Goal: Check status: Check status

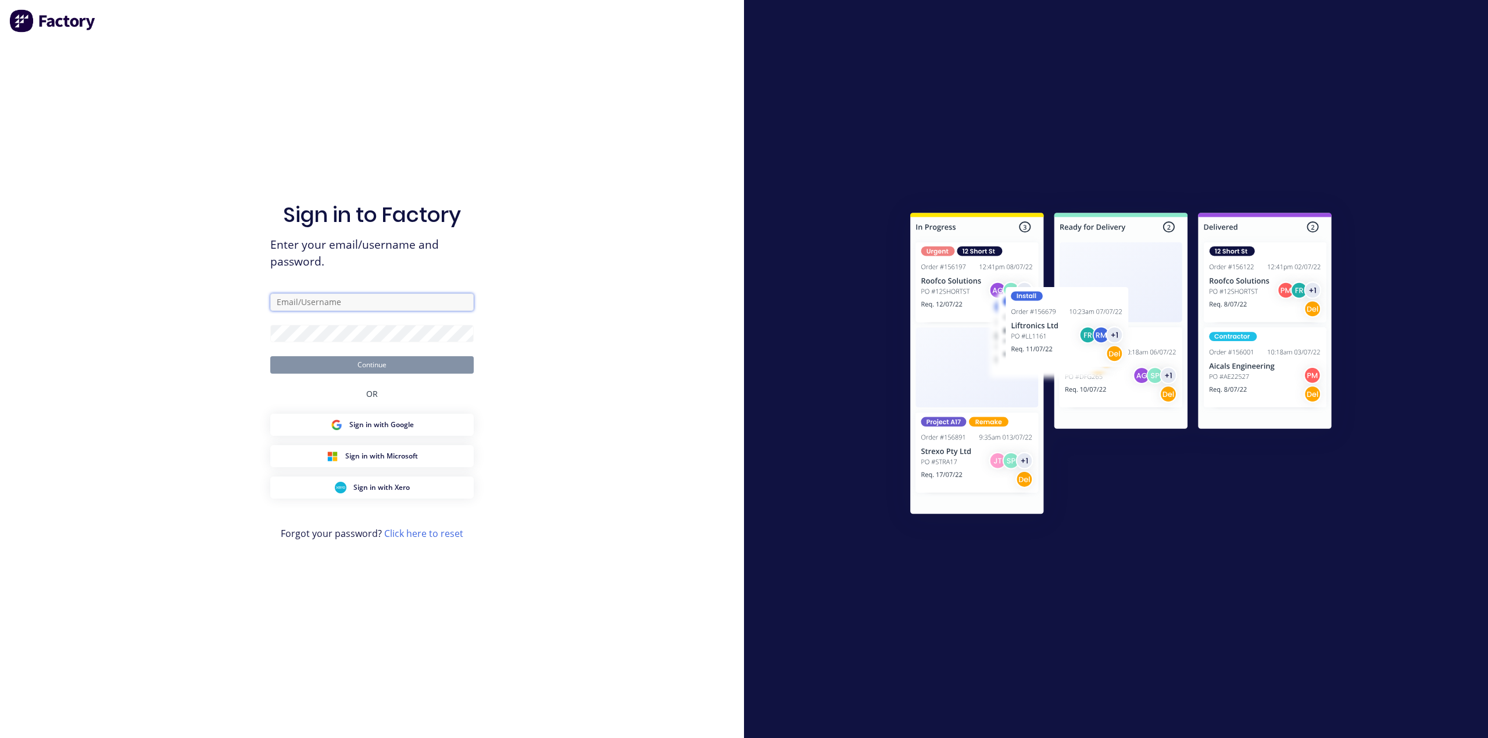
click at [350, 305] on input "text" at bounding box center [371, 301] width 203 height 17
type input "[PERSON_NAME][EMAIL_ADDRESS][DOMAIN_NAME]"
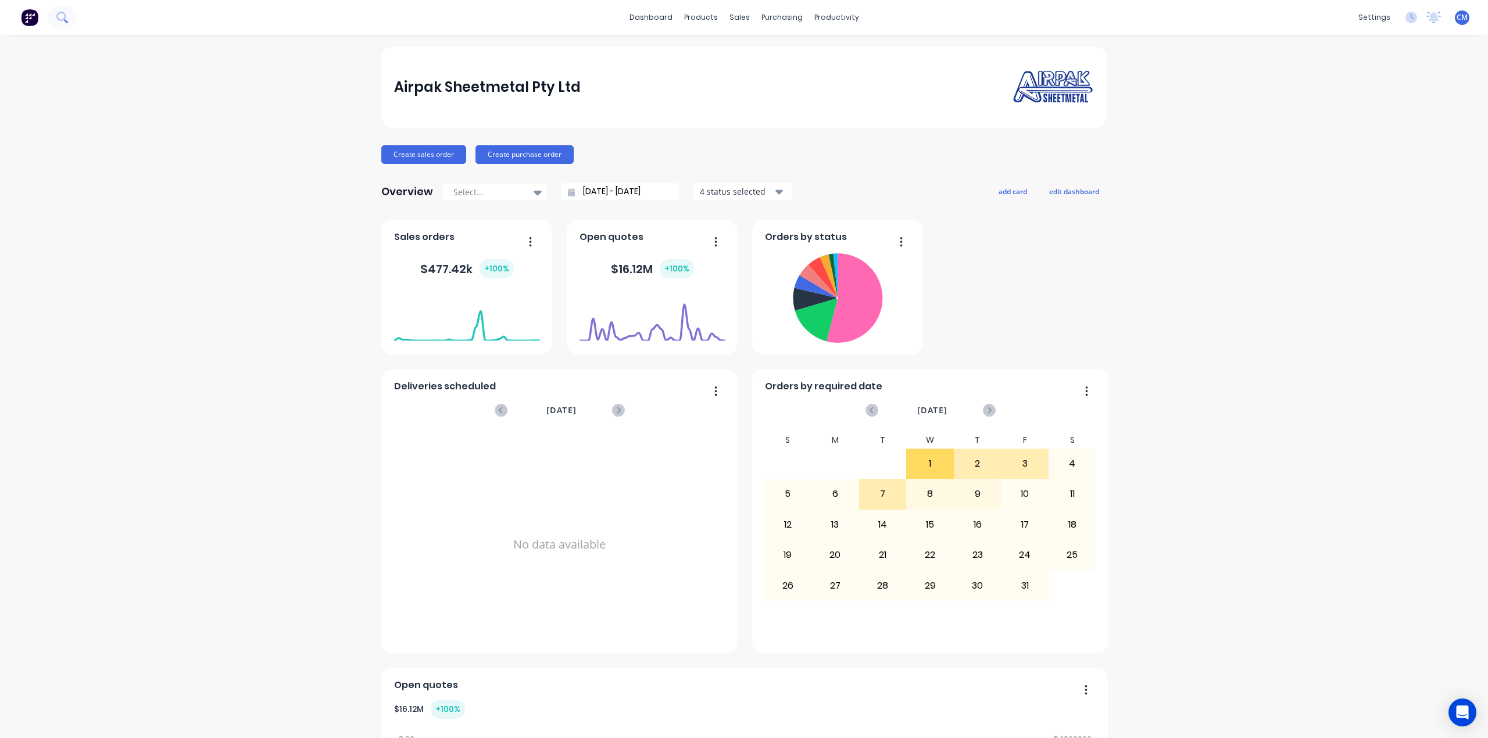
click at [66, 17] on icon at bounding box center [61, 17] width 11 height 11
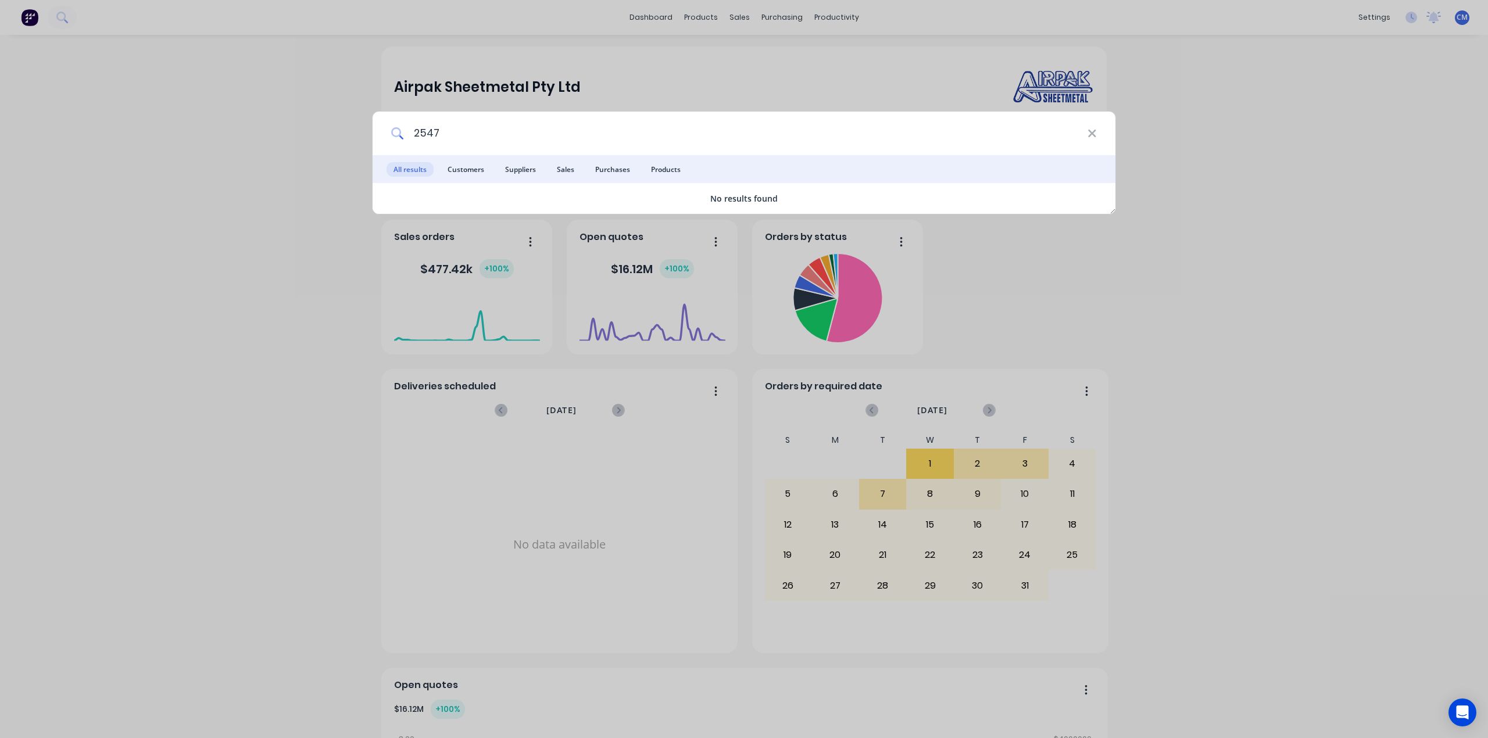
type input "2547"
click at [1094, 128] on icon at bounding box center [1091, 133] width 9 height 13
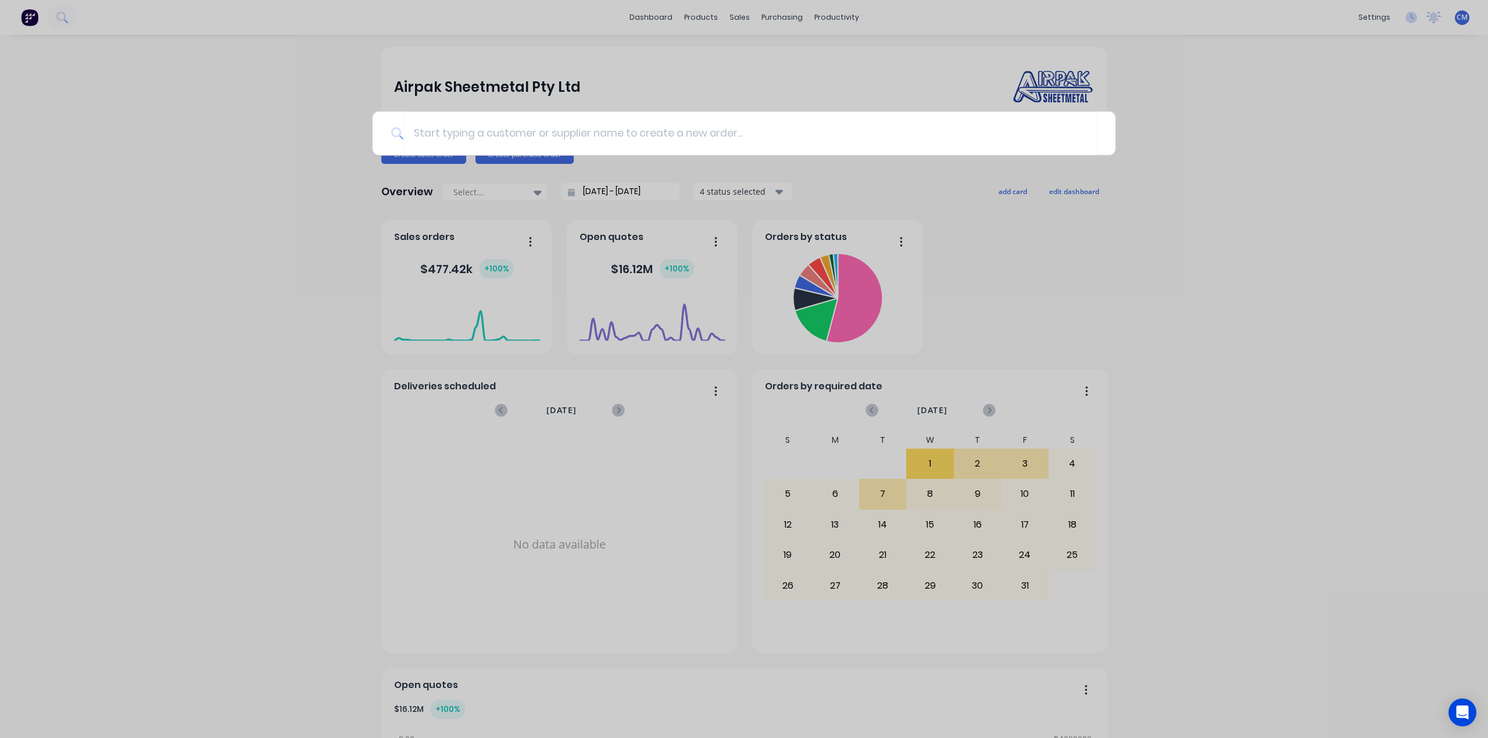
click at [700, 14] on div at bounding box center [744, 369] width 1488 height 738
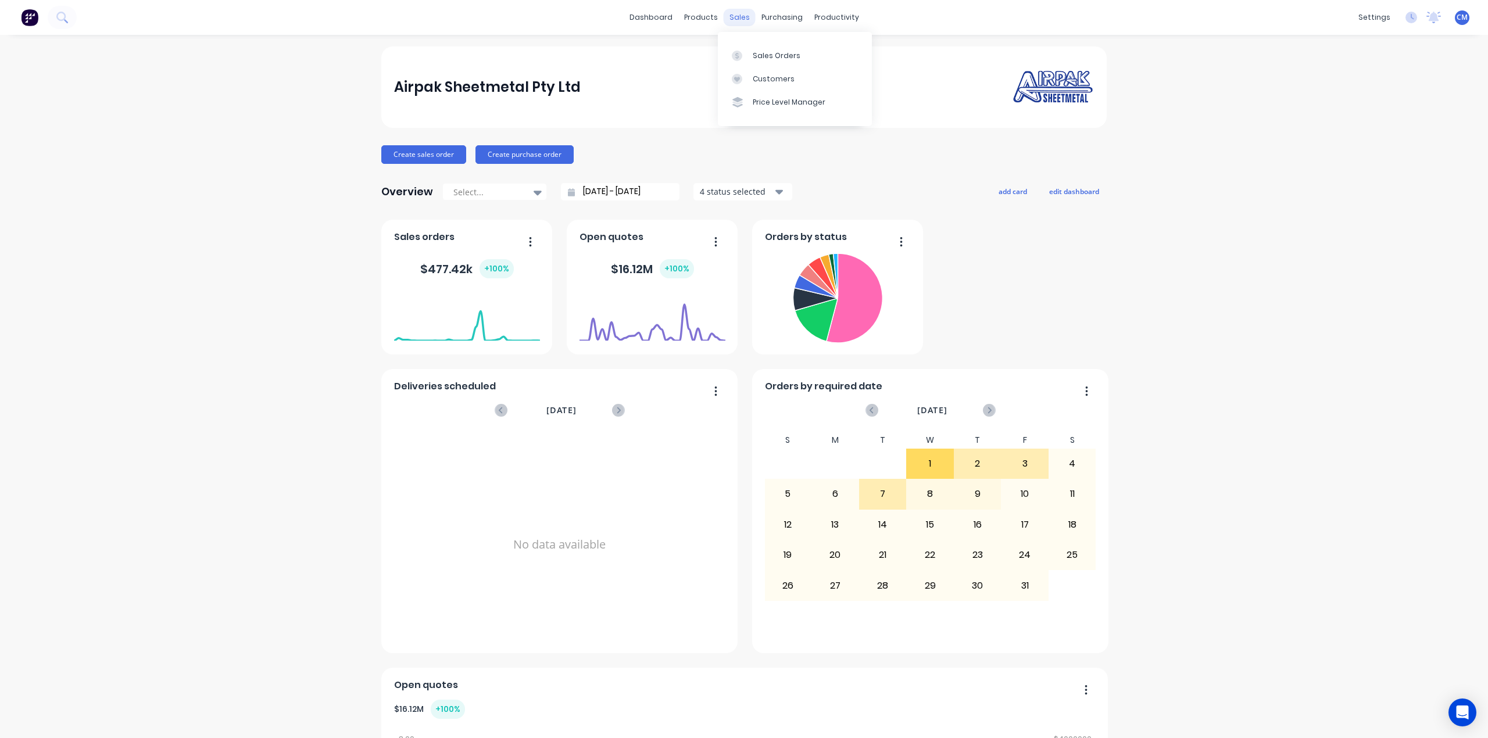
click at [740, 19] on div "sales" at bounding box center [740, 17] width 32 height 17
click at [758, 51] on div "Sales Orders" at bounding box center [777, 56] width 48 height 10
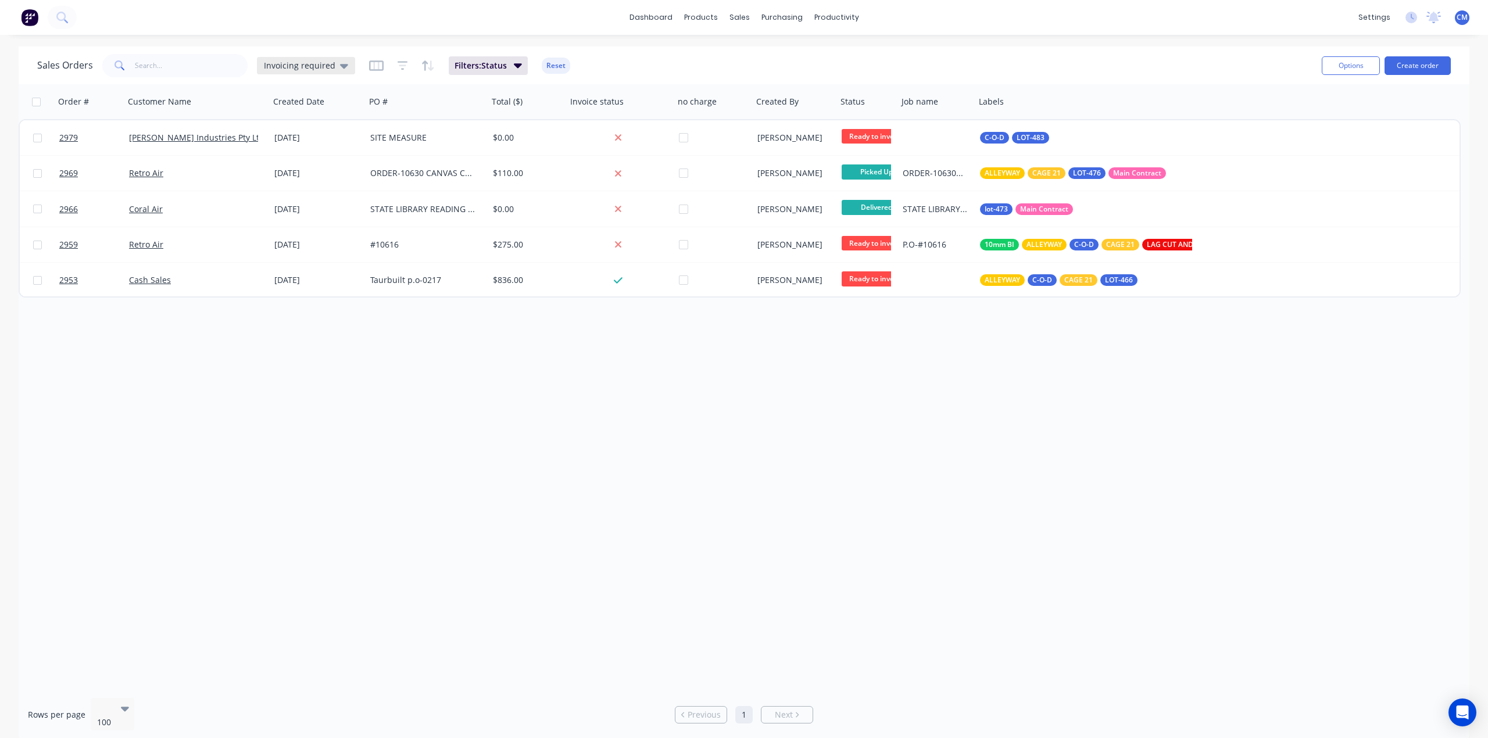
click at [324, 63] on span "Invoicing required" at bounding box center [299, 65] width 71 height 12
click at [302, 209] on button "Archived" at bounding box center [326, 210] width 133 height 13
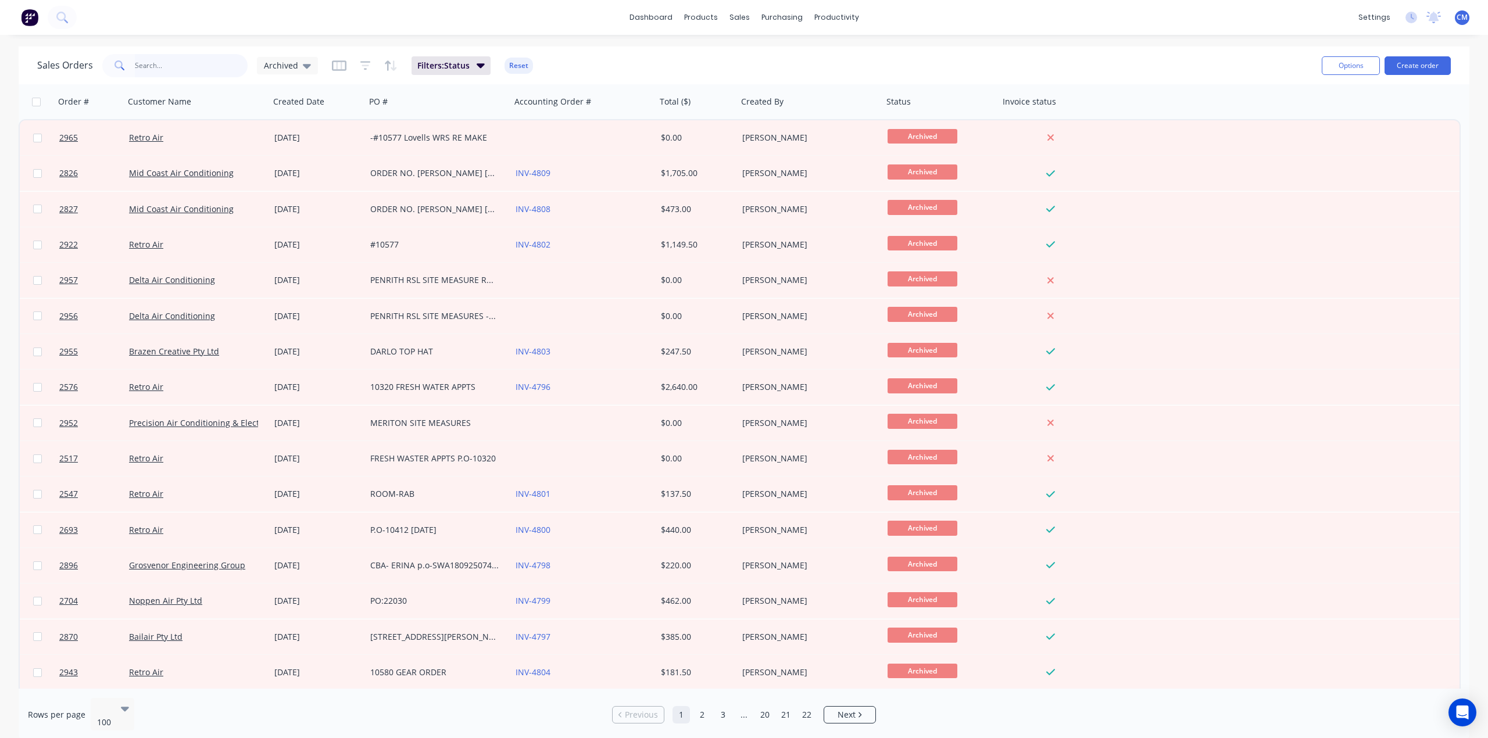
click at [169, 65] on input "text" at bounding box center [191, 65] width 113 height 23
type input "2547"
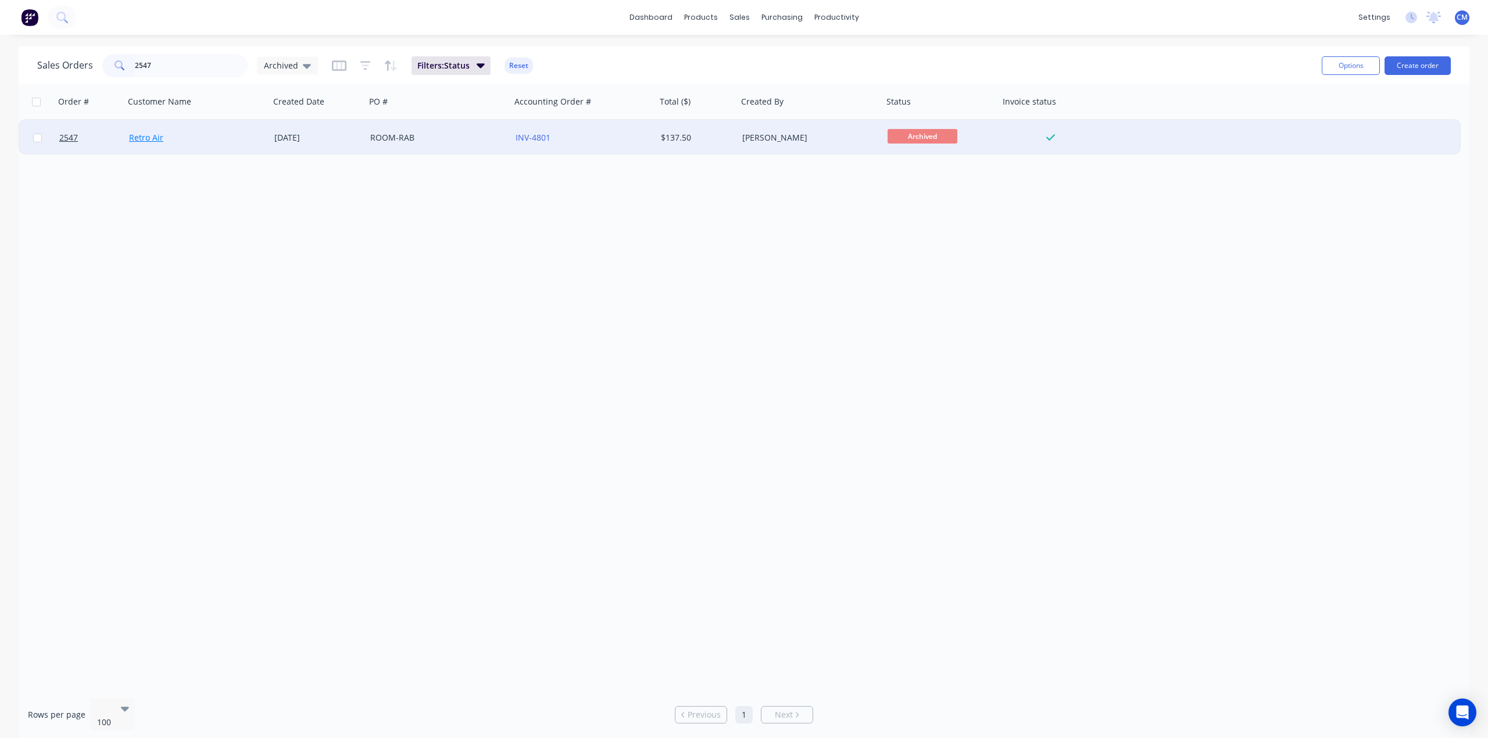
click at [144, 135] on link "Retro Air" at bounding box center [146, 137] width 34 height 11
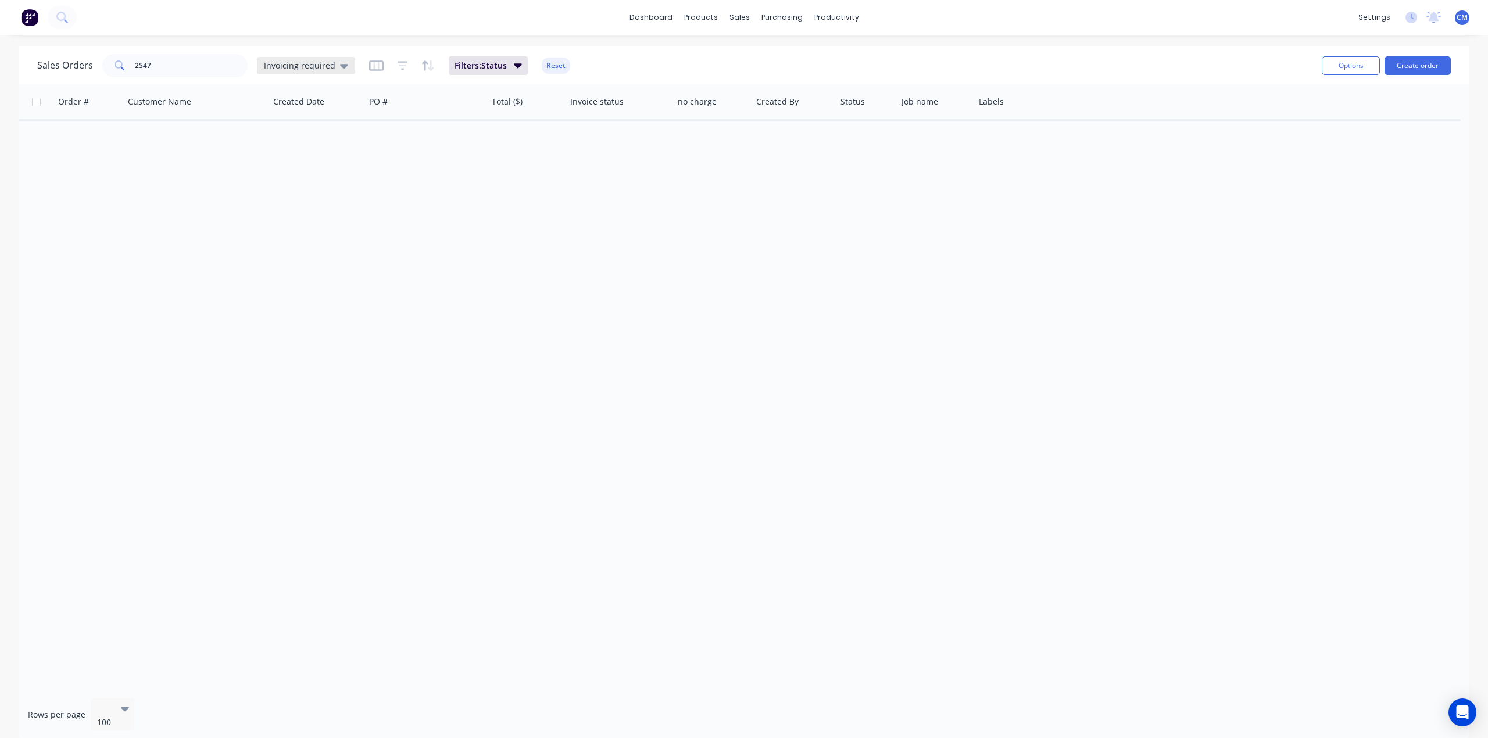
click at [340, 73] on div "Invoicing required" at bounding box center [306, 65] width 98 height 17
click at [282, 207] on button "Archived" at bounding box center [326, 210] width 133 height 13
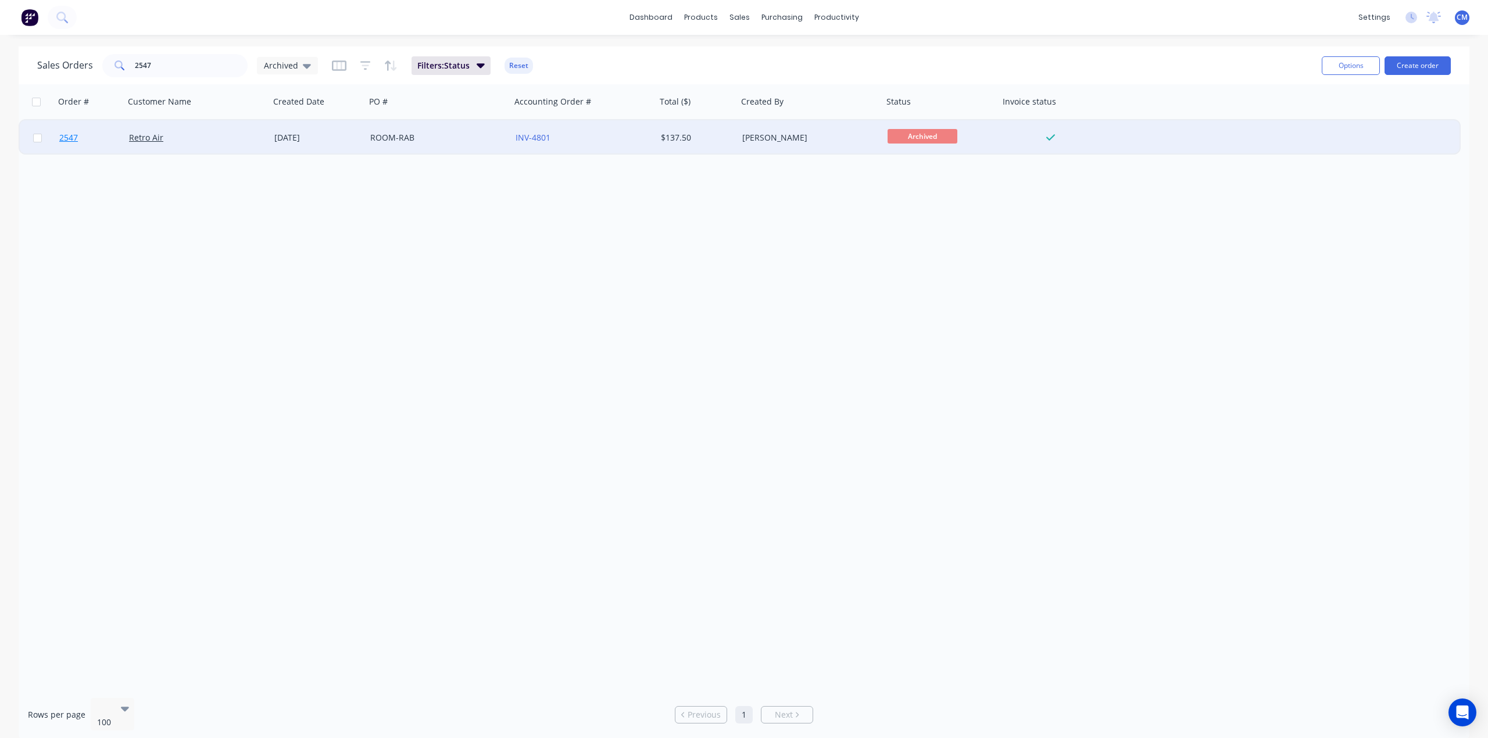
click at [65, 139] on span "2547" at bounding box center [68, 138] width 19 height 12
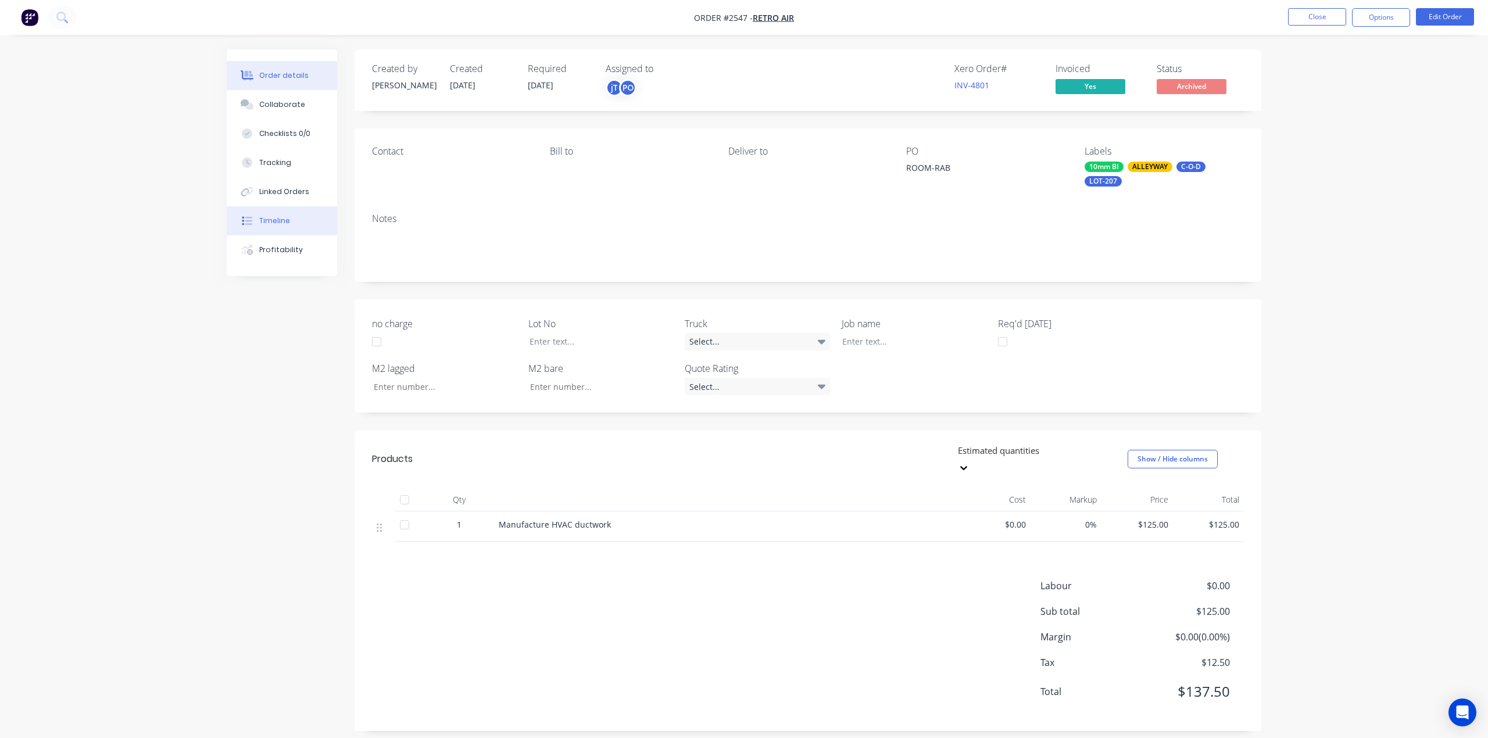
click at [271, 221] on div "Timeline" at bounding box center [274, 221] width 31 height 10
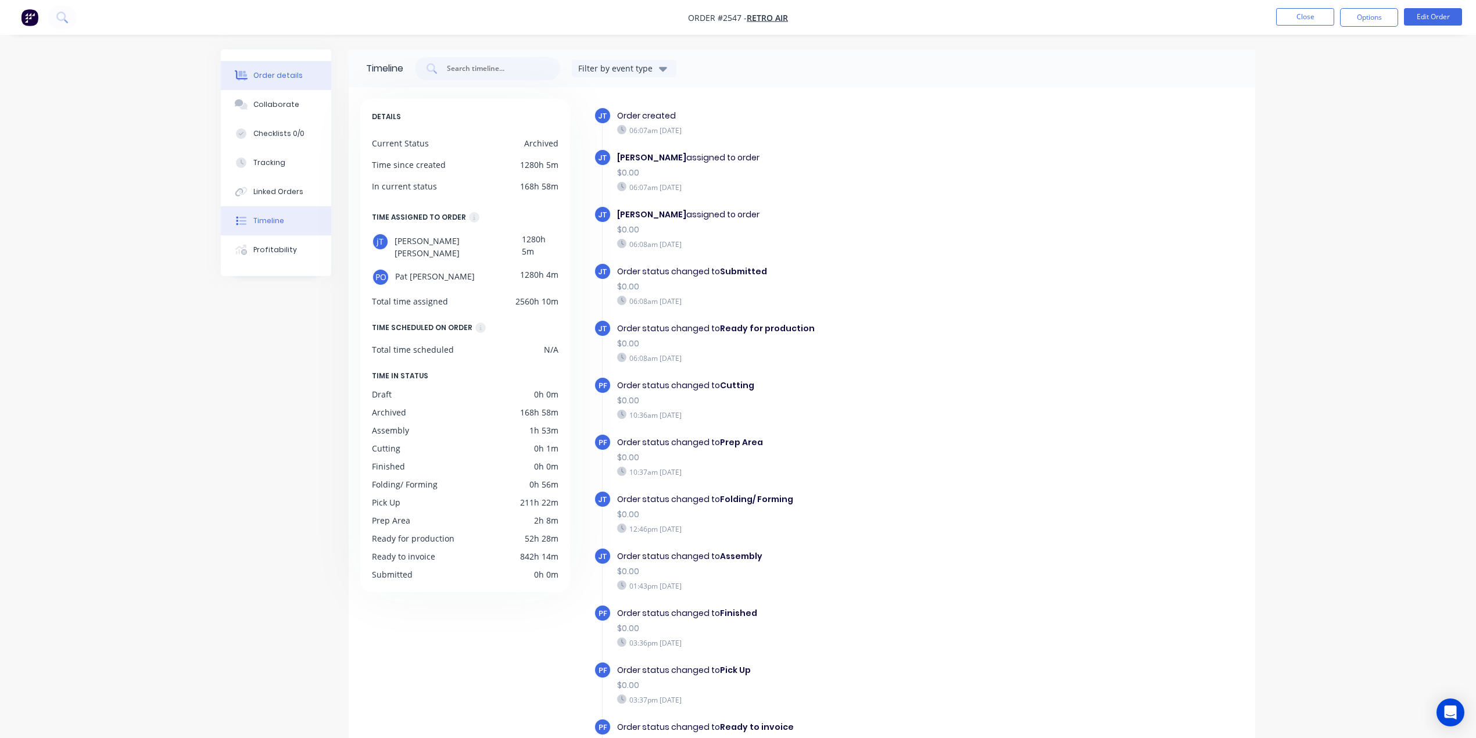
click at [255, 74] on div "Order details" at bounding box center [277, 75] width 49 height 10
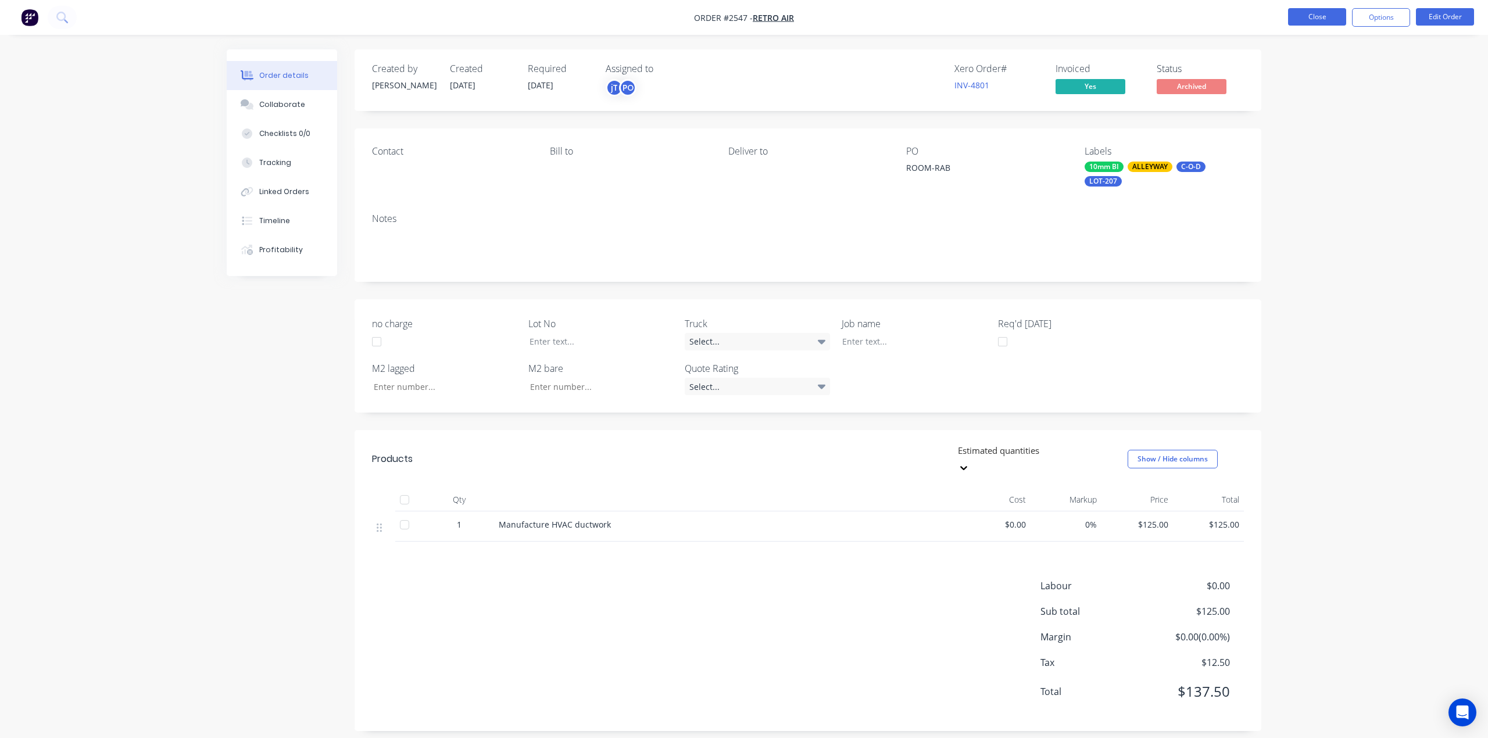
click at [1330, 16] on button "Close" at bounding box center [1317, 16] width 58 height 17
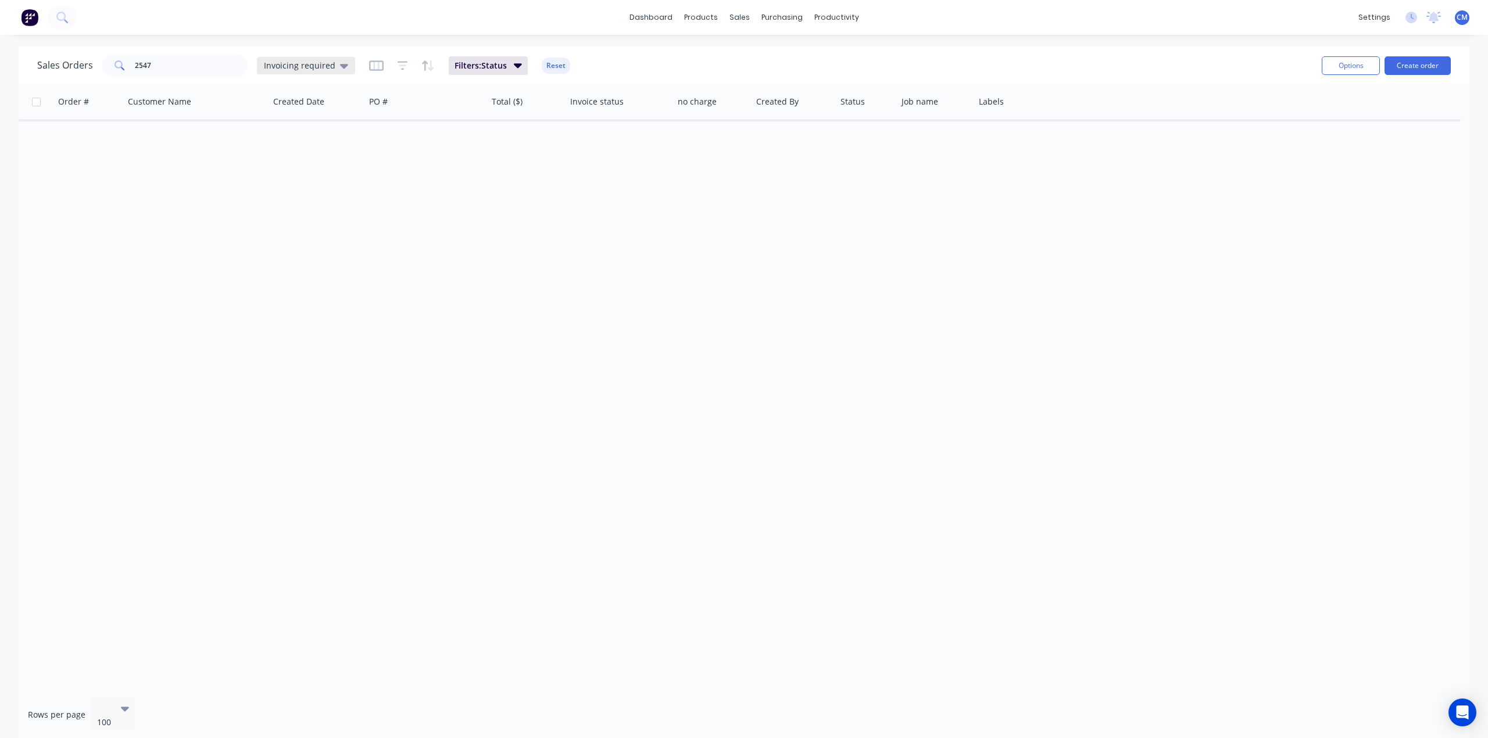
click at [319, 63] on span "Invoicing required" at bounding box center [299, 65] width 71 height 12
click at [284, 207] on button "Archived" at bounding box center [326, 210] width 133 height 13
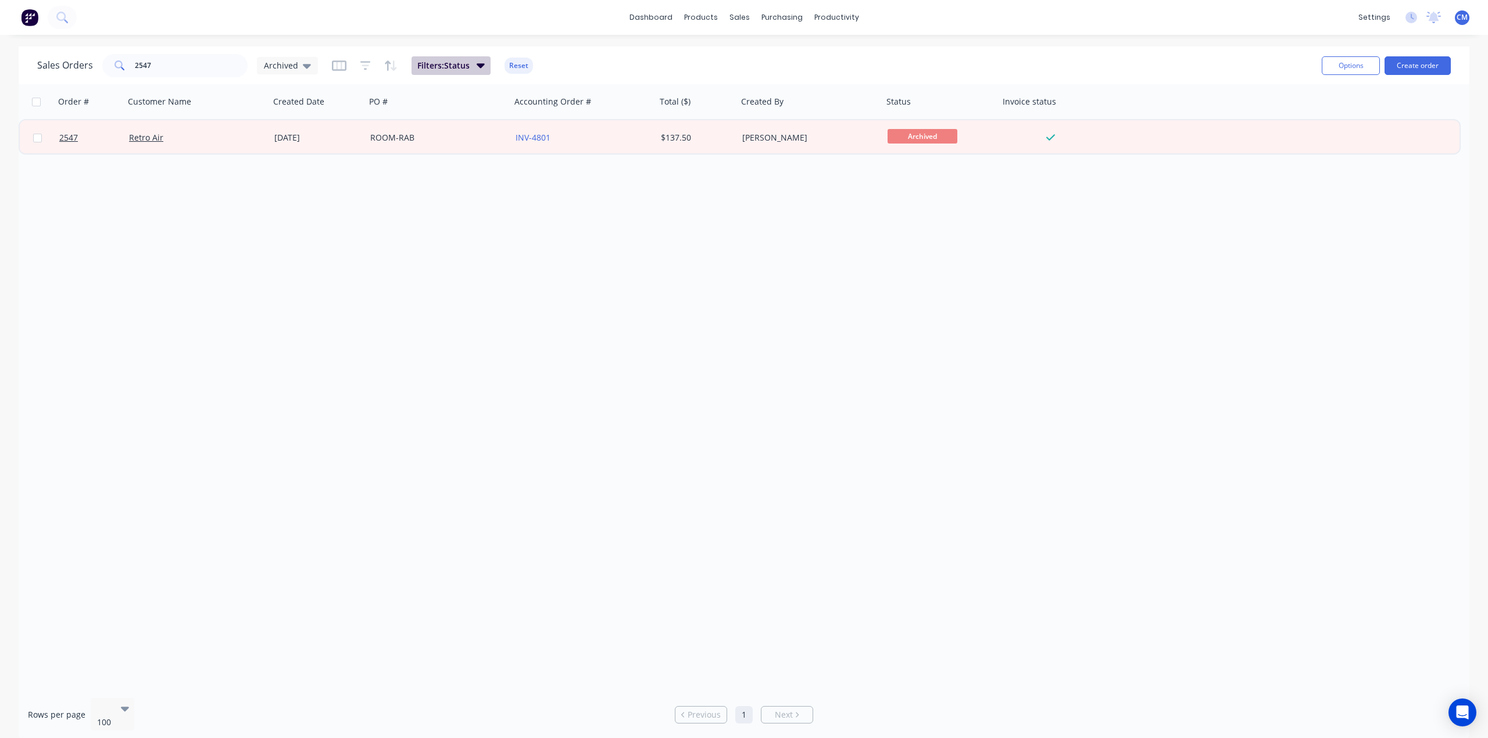
click at [461, 67] on span "Filters: Status" at bounding box center [443, 66] width 52 height 12
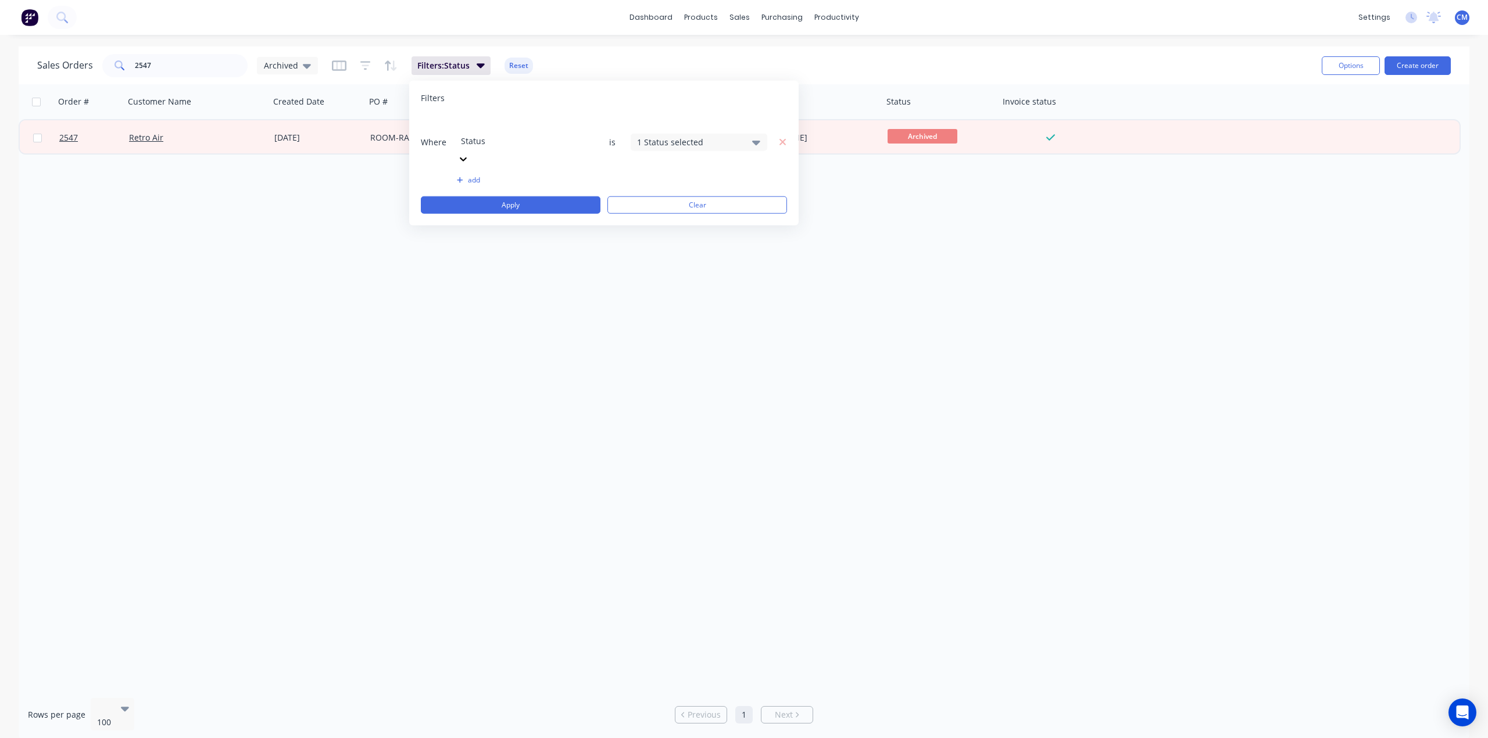
click at [752, 135] on icon at bounding box center [756, 141] width 8 height 13
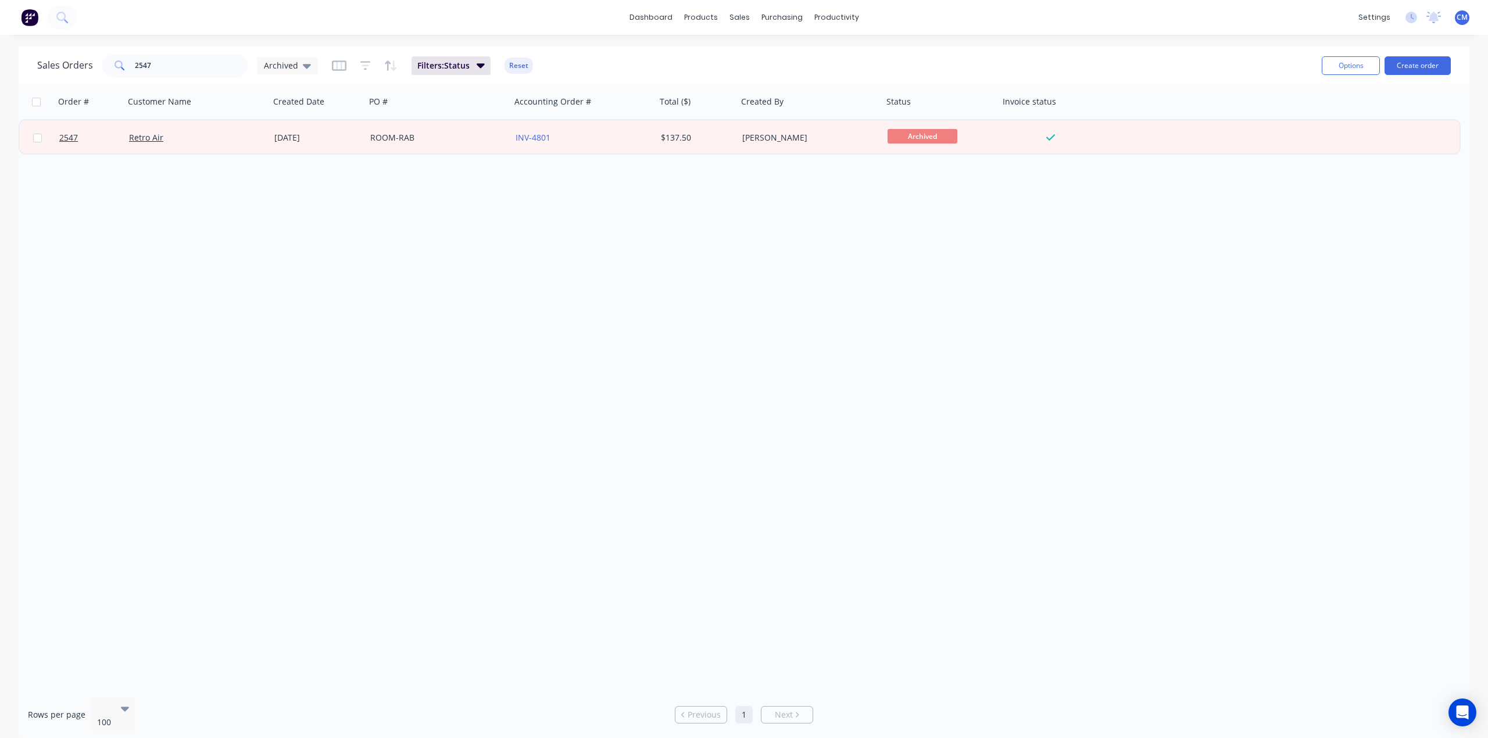
click at [552, 352] on div "Order # Customer Name Created Date PO # Accounting Order # Total ($) Created By…" at bounding box center [744, 386] width 1451 height 604
click at [176, 59] on input "2547" at bounding box center [191, 65] width 113 height 23
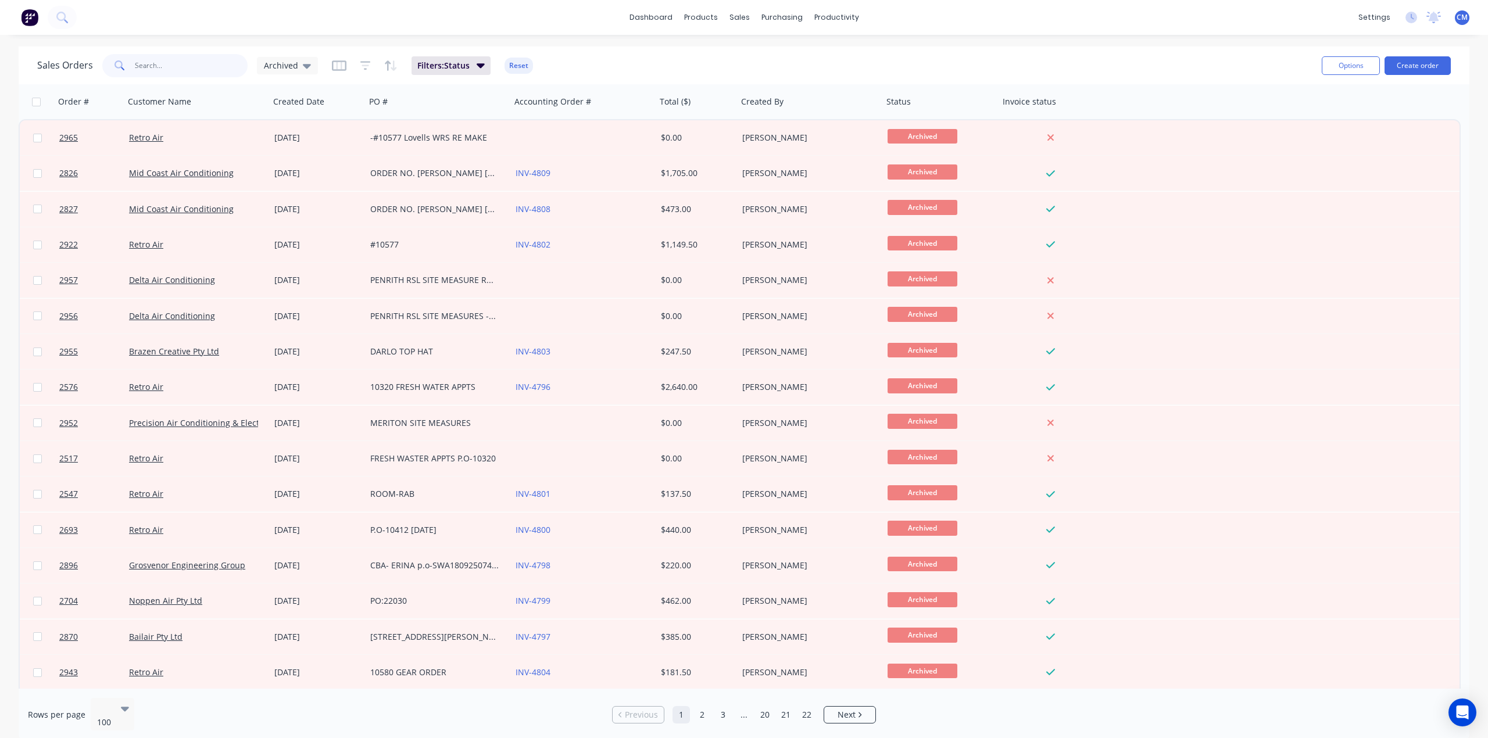
click at [161, 66] on input "text" at bounding box center [191, 65] width 113 height 23
type input "2547"
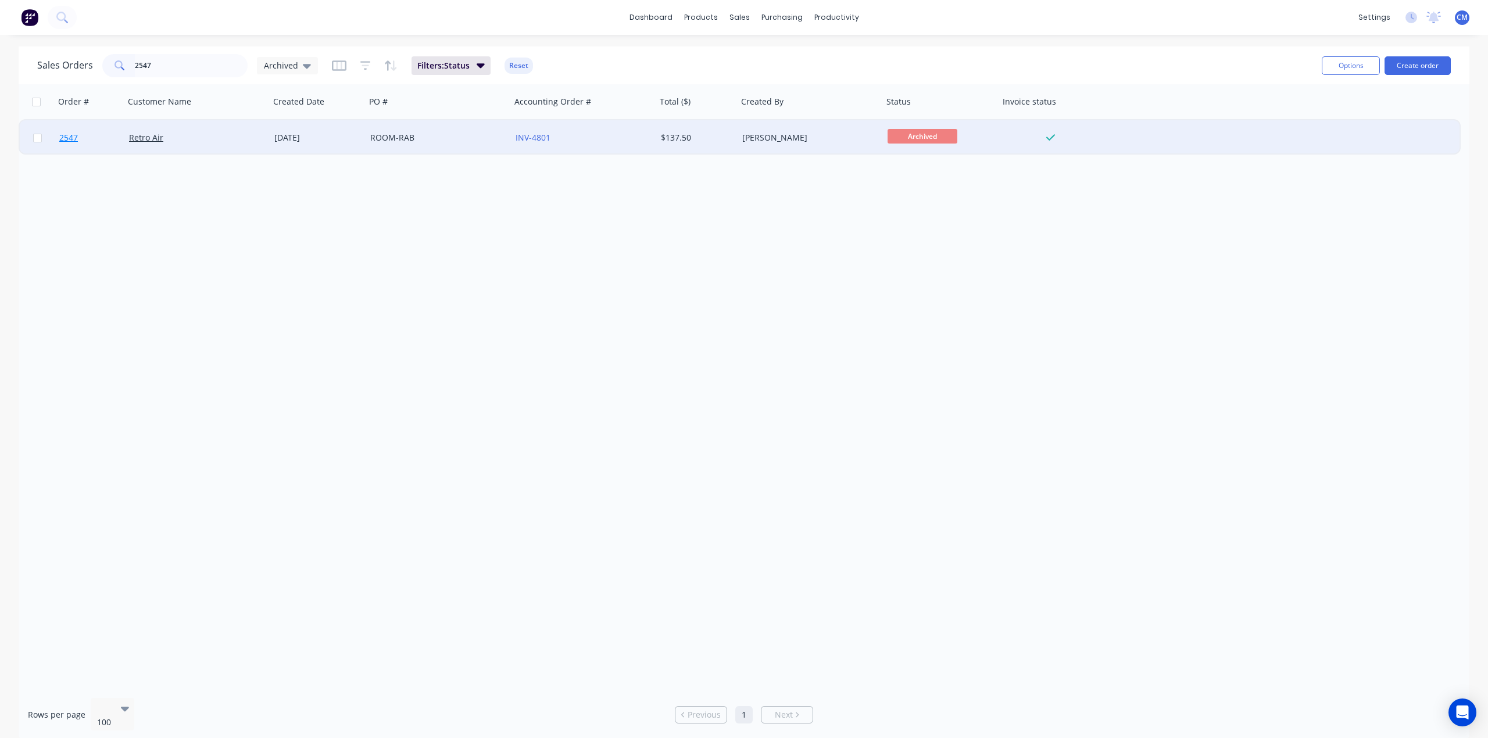
click at [65, 138] on span "2547" at bounding box center [68, 138] width 19 height 12
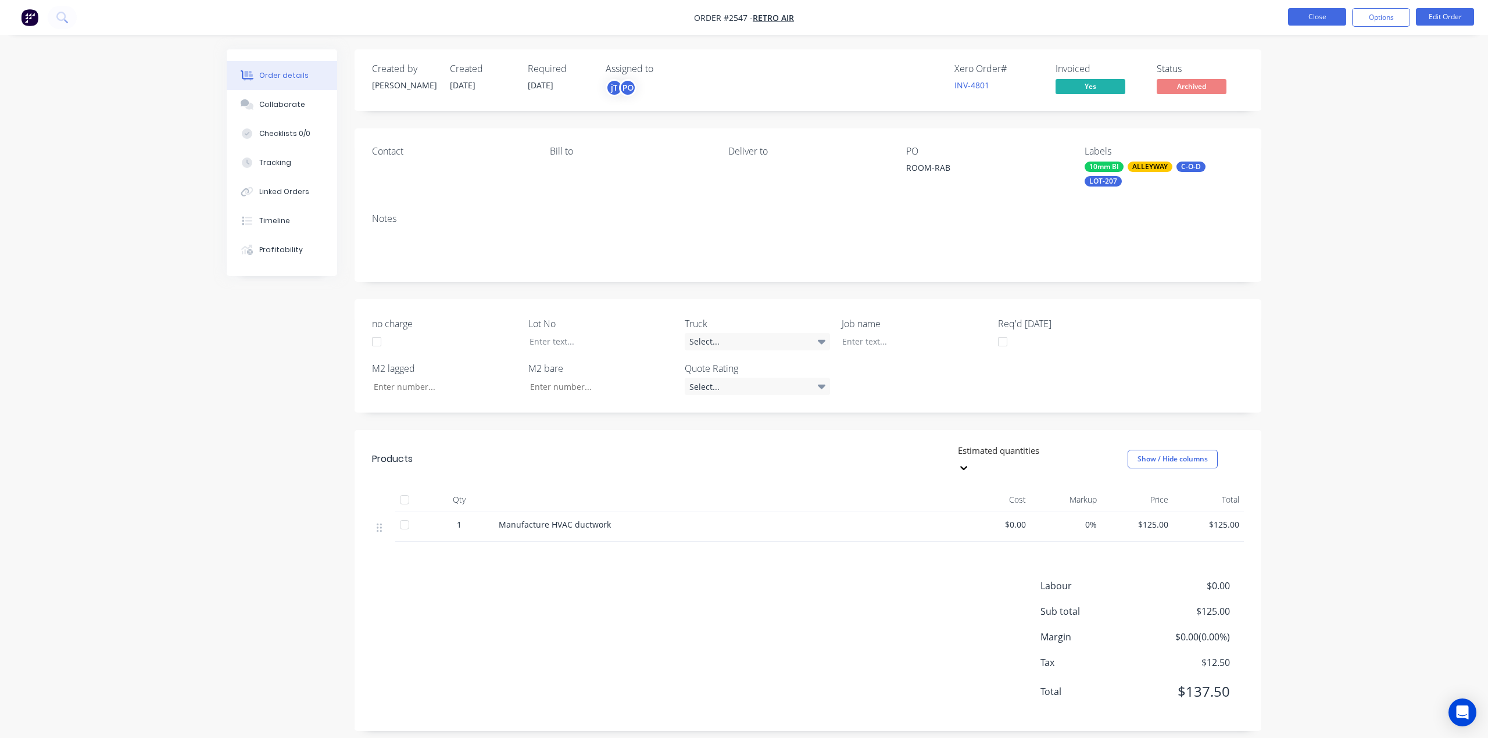
click at [1326, 17] on button "Close" at bounding box center [1317, 16] width 58 height 17
